Goal: Task Accomplishment & Management: Manage account settings

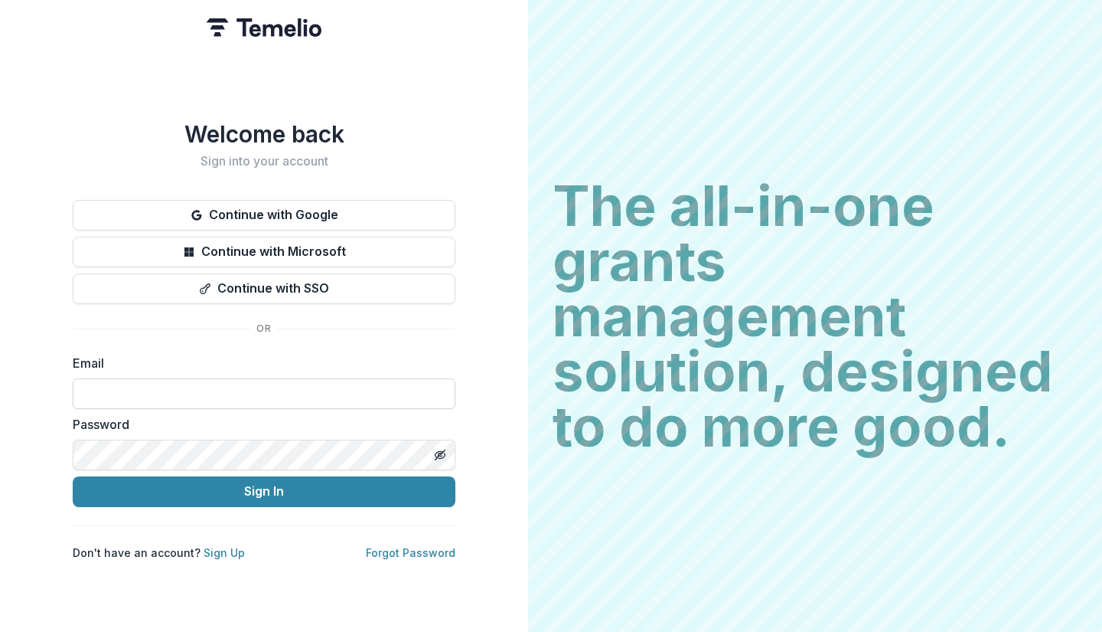
click at [179, 389] on input at bounding box center [264, 393] width 383 height 31
click at [222, 391] on input at bounding box center [264, 393] width 383 height 31
type input "**********"
click at [73, 476] on button "Sign In" at bounding box center [264, 491] width 383 height 31
click at [397, 354] on label "Email" at bounding box center [260, 363] width 374 height 18
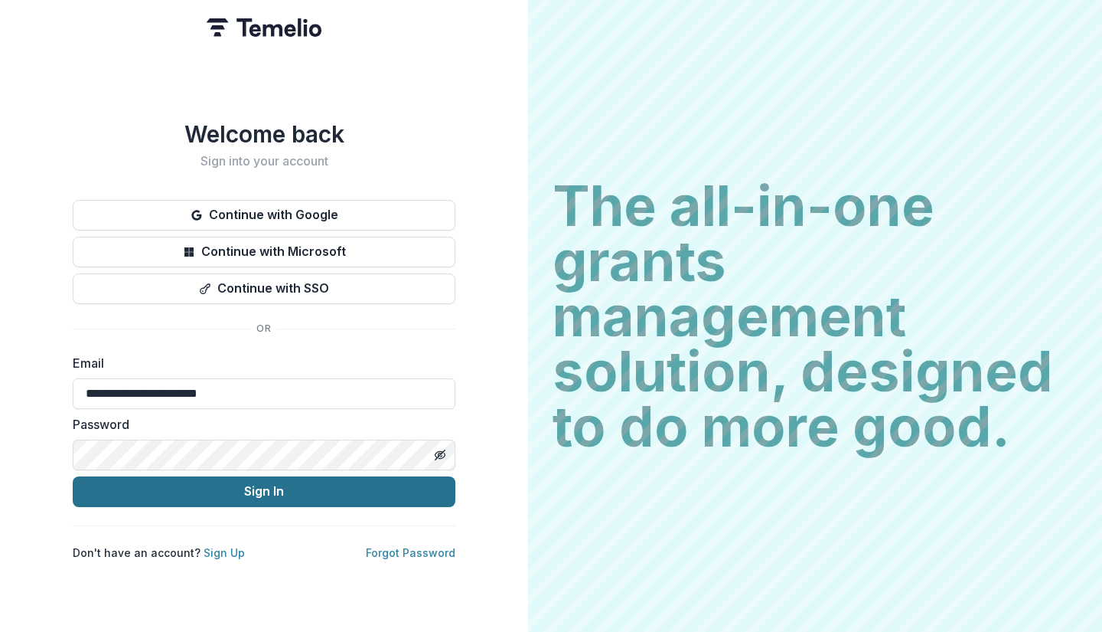
click at [268, 485] on button "Sign In" at bounding box center [264, 491] width 383 height 31
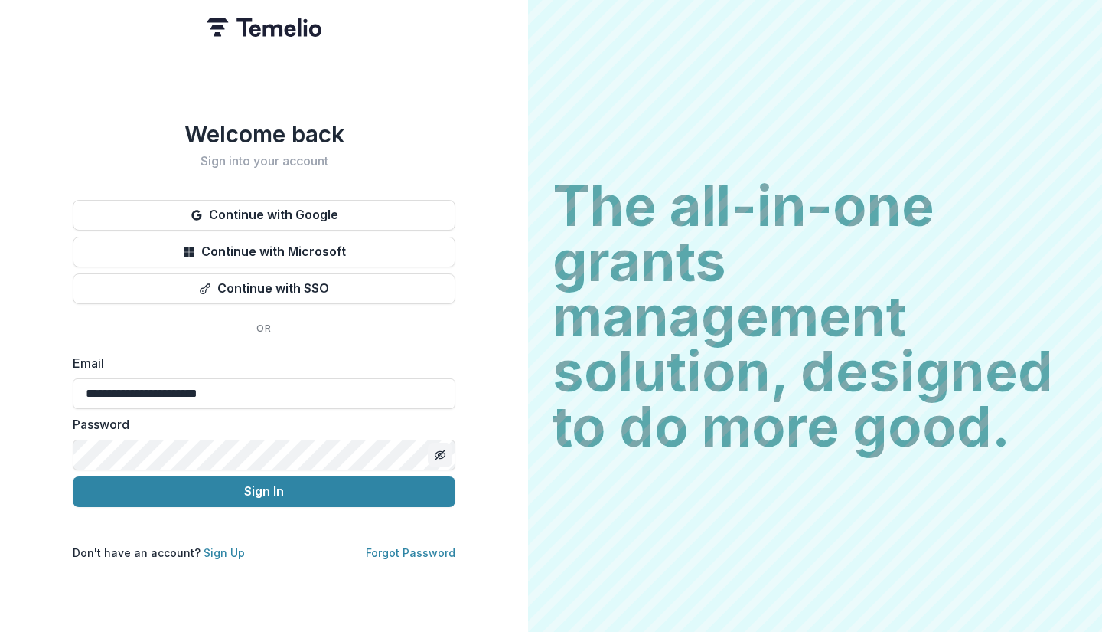
click at [436, 449] on icon "Toggle password visibility" at bounding box center [440, 455] width 12 height 12
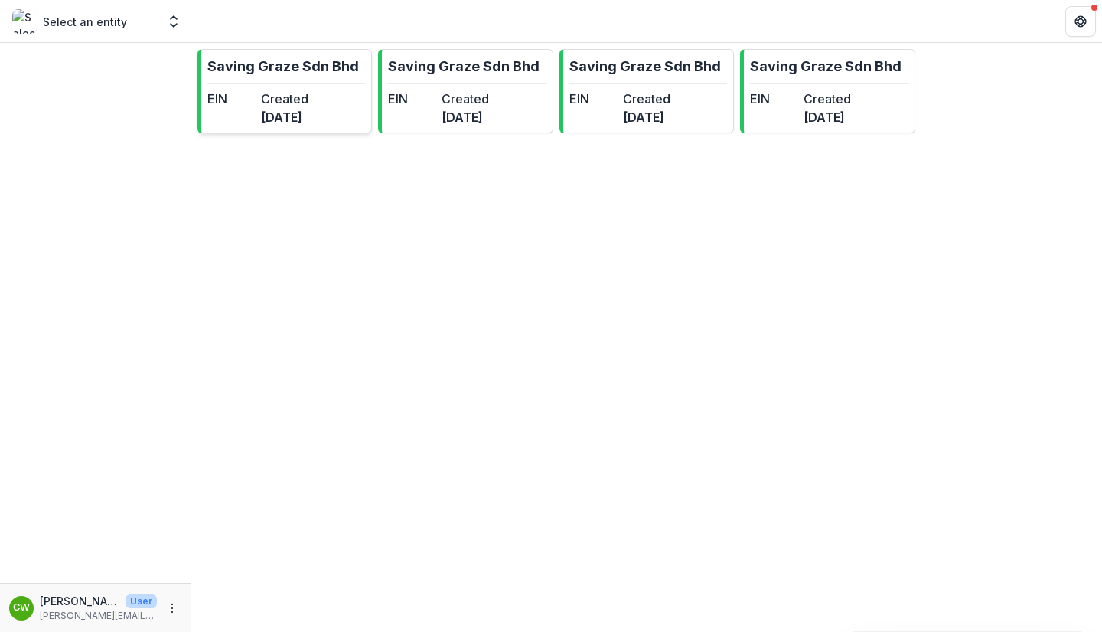
click at [255, 109] on div "EIN" at bounding box center [230, 108] width 47 height 37
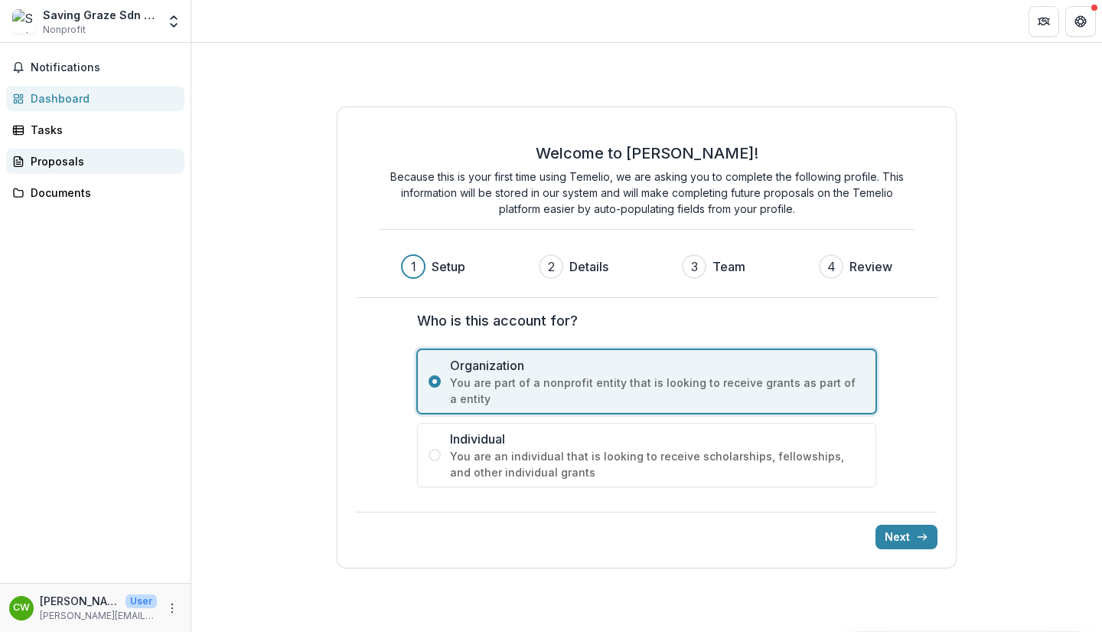
click at [67, 165] on div "Proposals" at bounding box center [102, 161] width 142 height 16
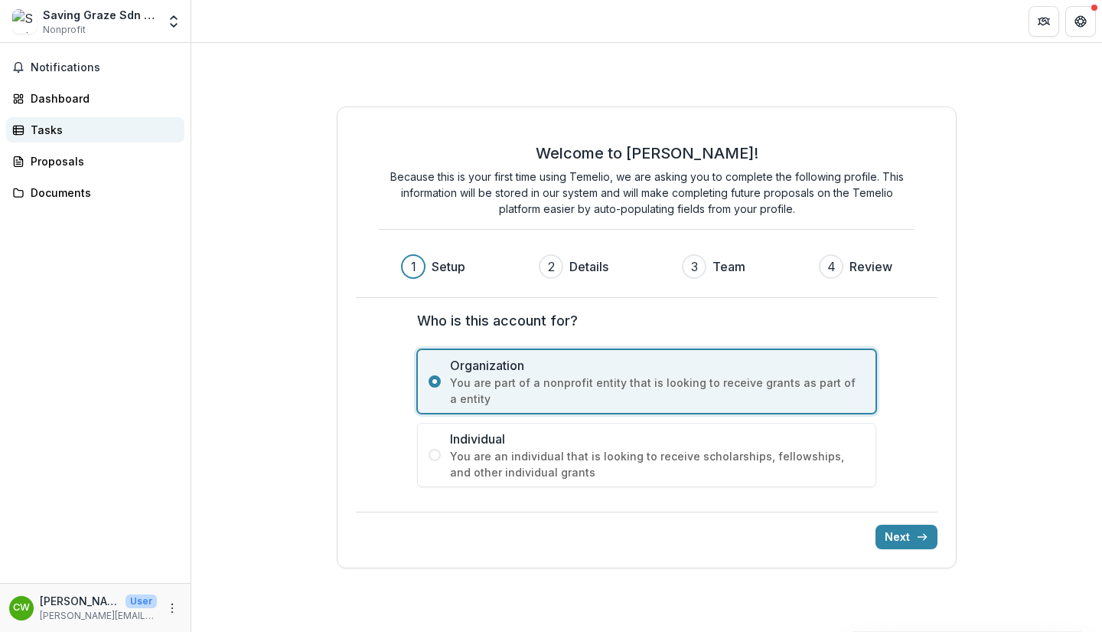
click at [84, 140] on link "Tasks" at bounding box center [95, 129] width 178 height 25
click at [67, 75] on button "Notifications" at bounding box center [95, 67] width 178 height 24
click at [77, 101] on div "Dashboard" at bounding box center [102, 98] width 142 height 16
click at [77, 129] on div "Tasks" at bounding box center [102, 130] width 142 height 16
click at [79, 155] on div "Proposals" at bounding box center [102, 161] width 142 height 16
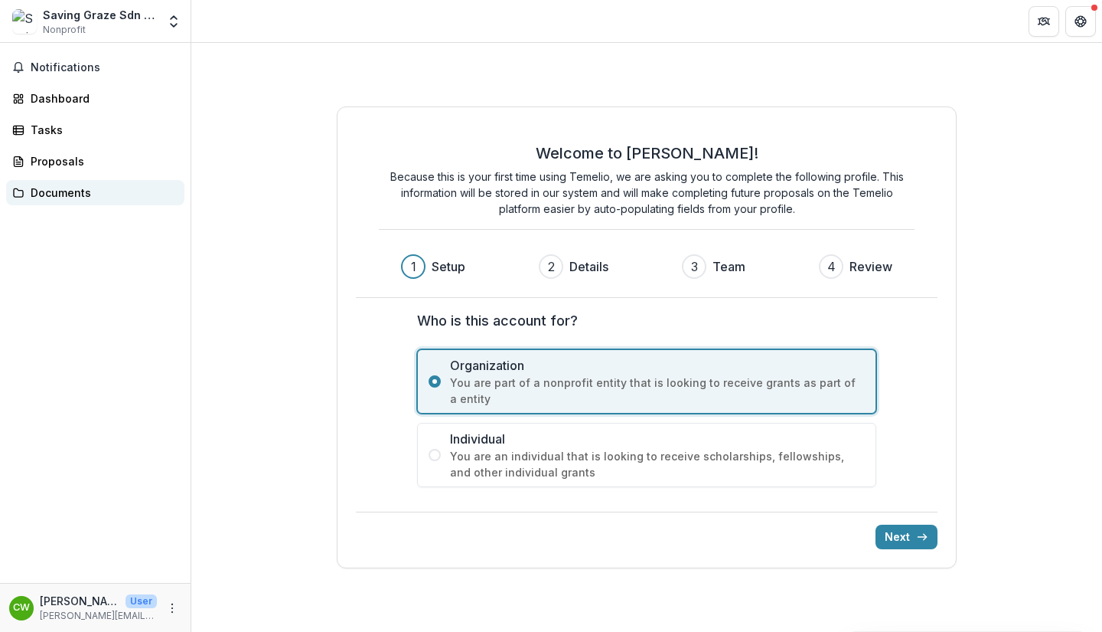
click at [103, 197] on div "Documents" at bounding box center [102, 193] width 142 height 16
